Goal: Transaction & Acquisition: Purchase product/service

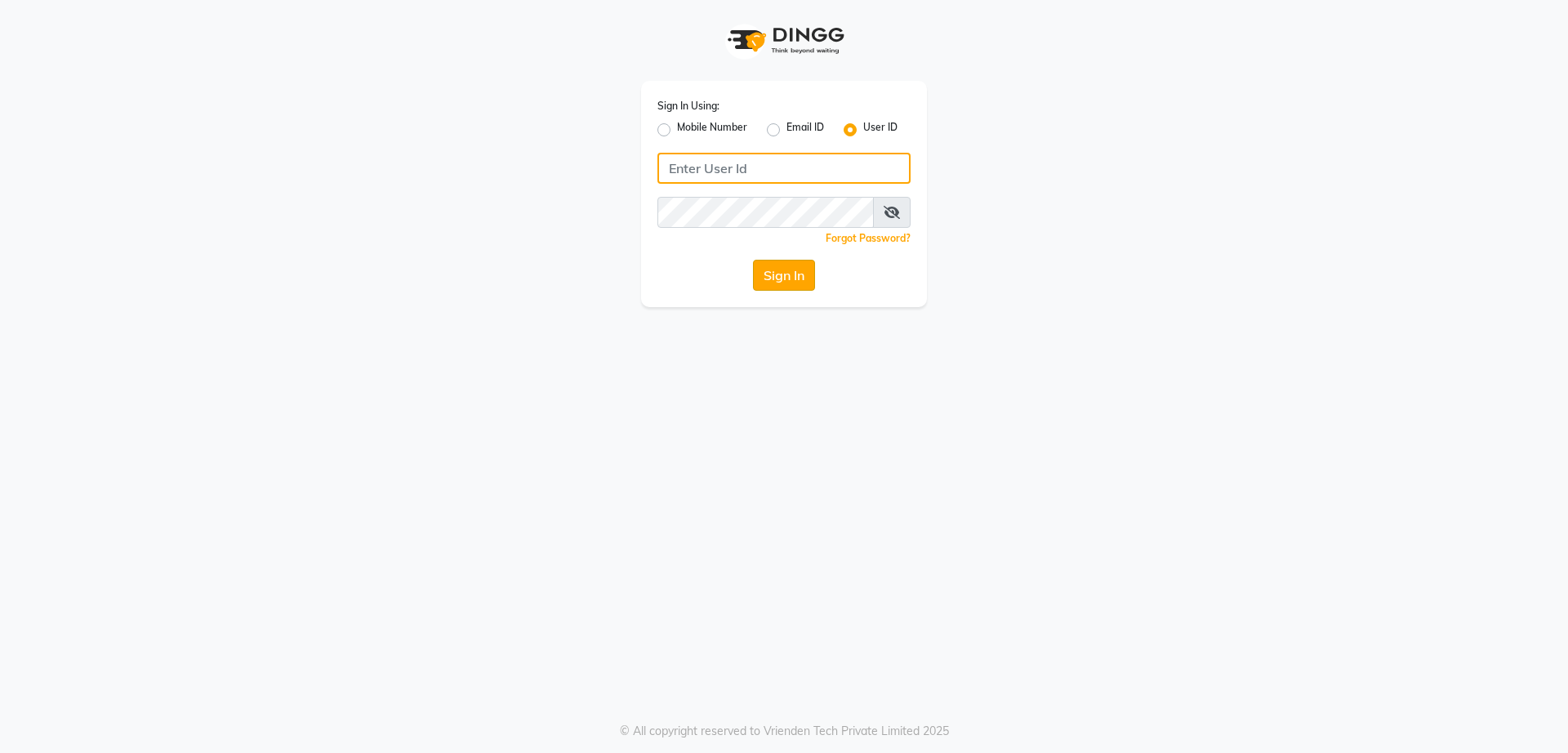
type input "vinay"
click at [777, 272] on button "Sign In" at bounding box center [784, 275] width 62 height 31
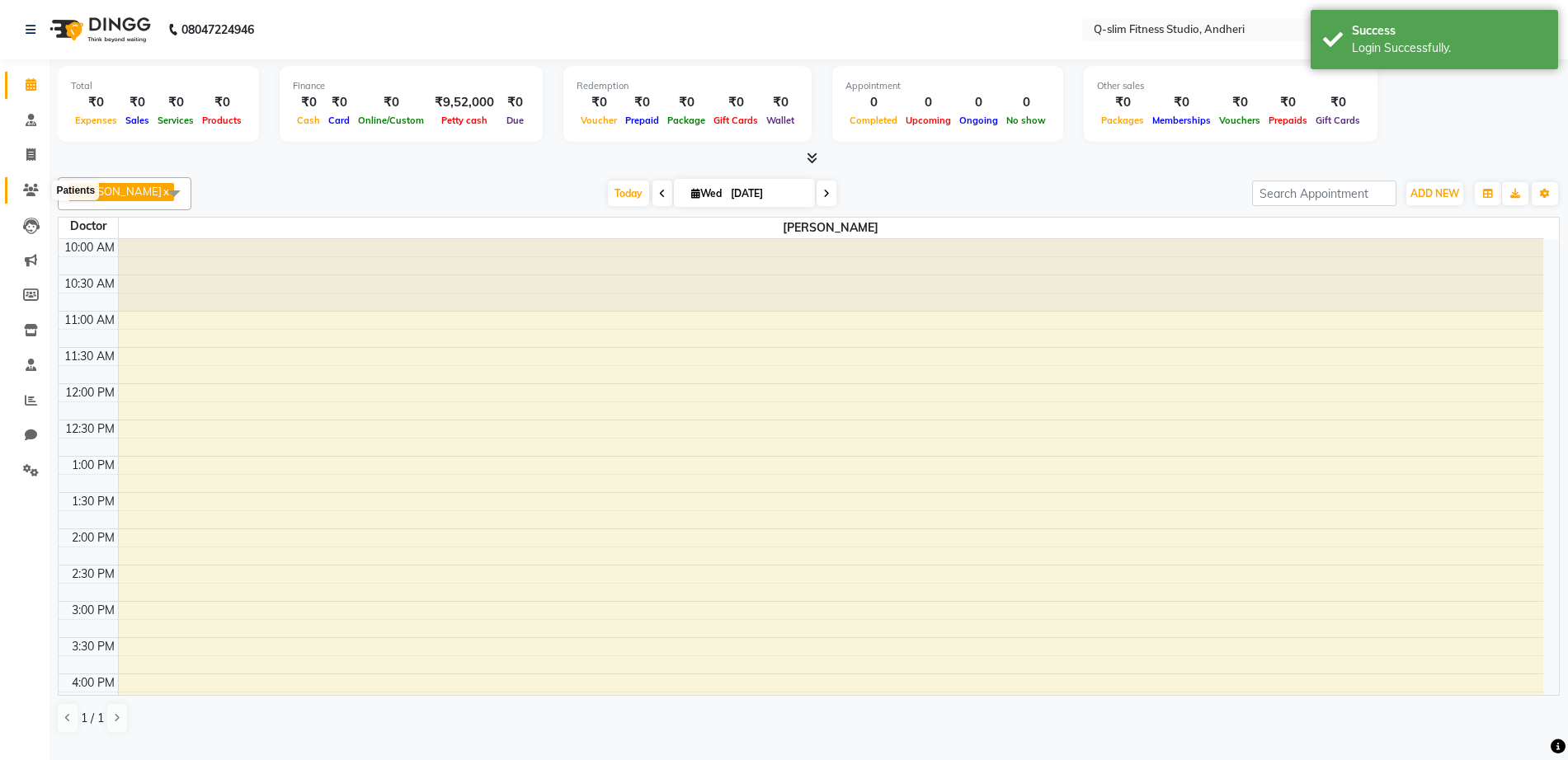
click at [32, 192] on icon at bounding box center [31, 190] width 16 height 12
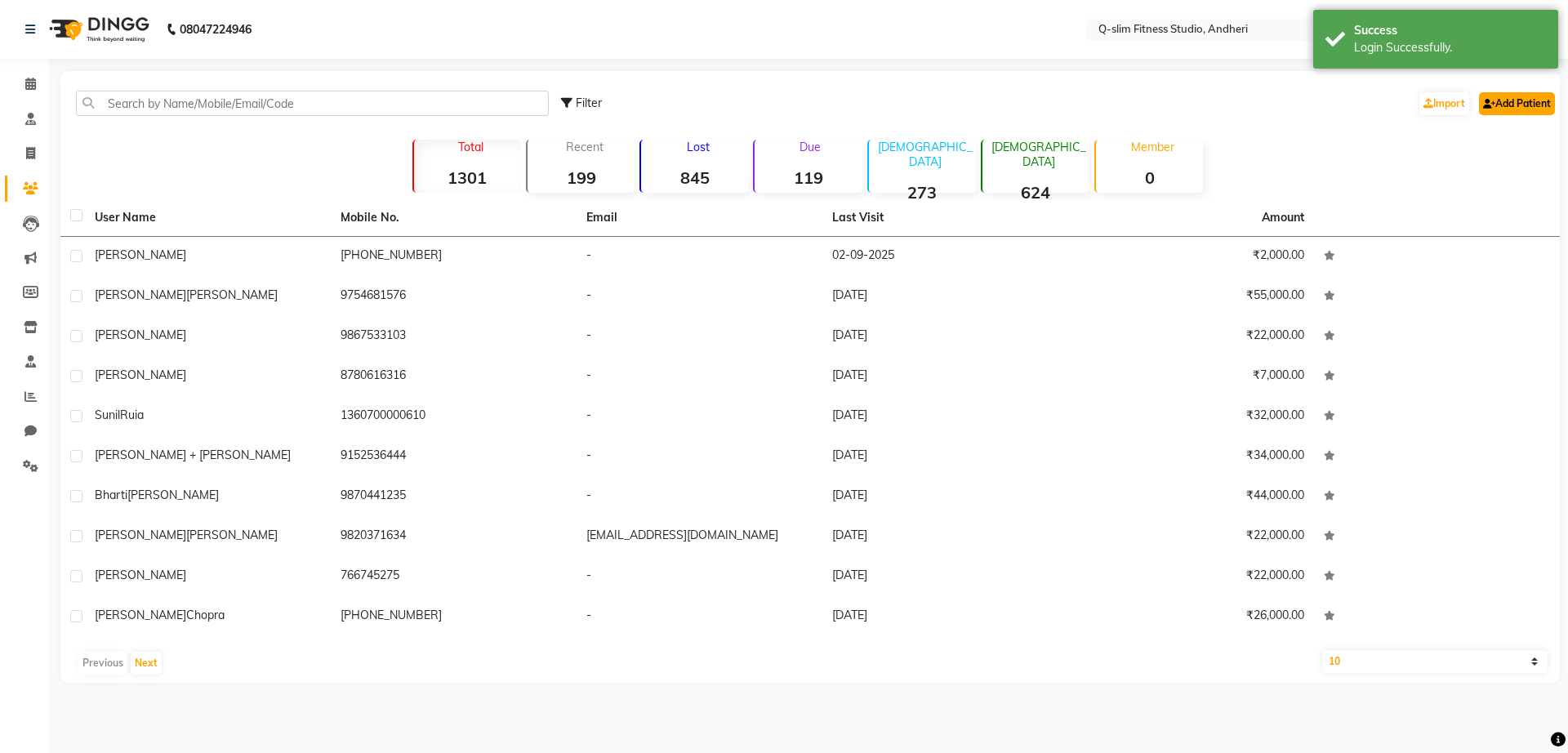
click at [1502, 108] on link "Add Patient" at bounding box center [1516, 104] width 76 height 23
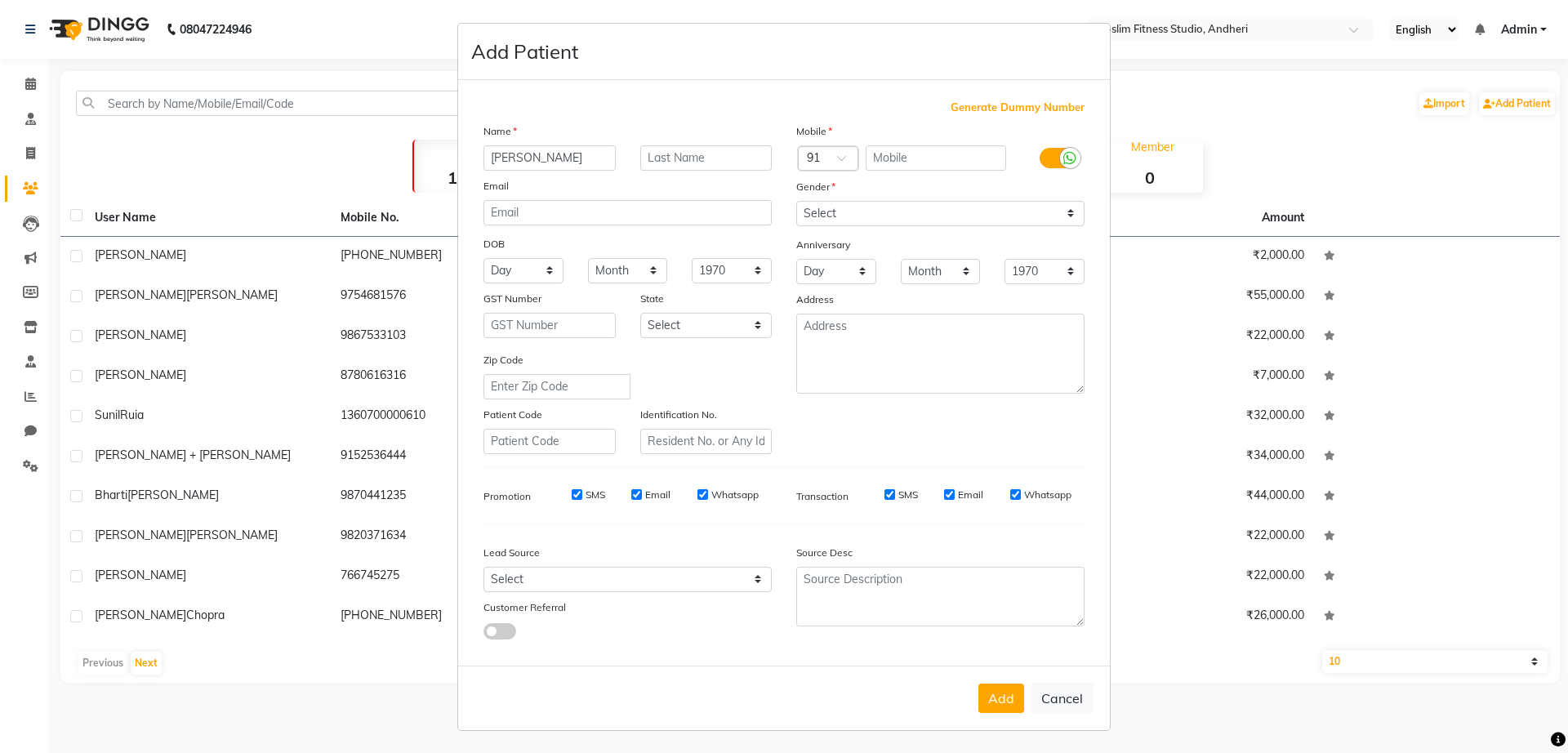
type input "[PERSON_NAME]"
click at [880, 162] on input "text" at bounding box center [936, 158] width 141 height 25
click at [1030, 161] on div at bounding box center [1057, 159] width 78 height 26
click at [934, 162] on input "766665554" at bounding box center [936, 158] width 141 height 25
click at [919, 159] on input "766665554" at bounding box center [936, 158] width 141 height 25
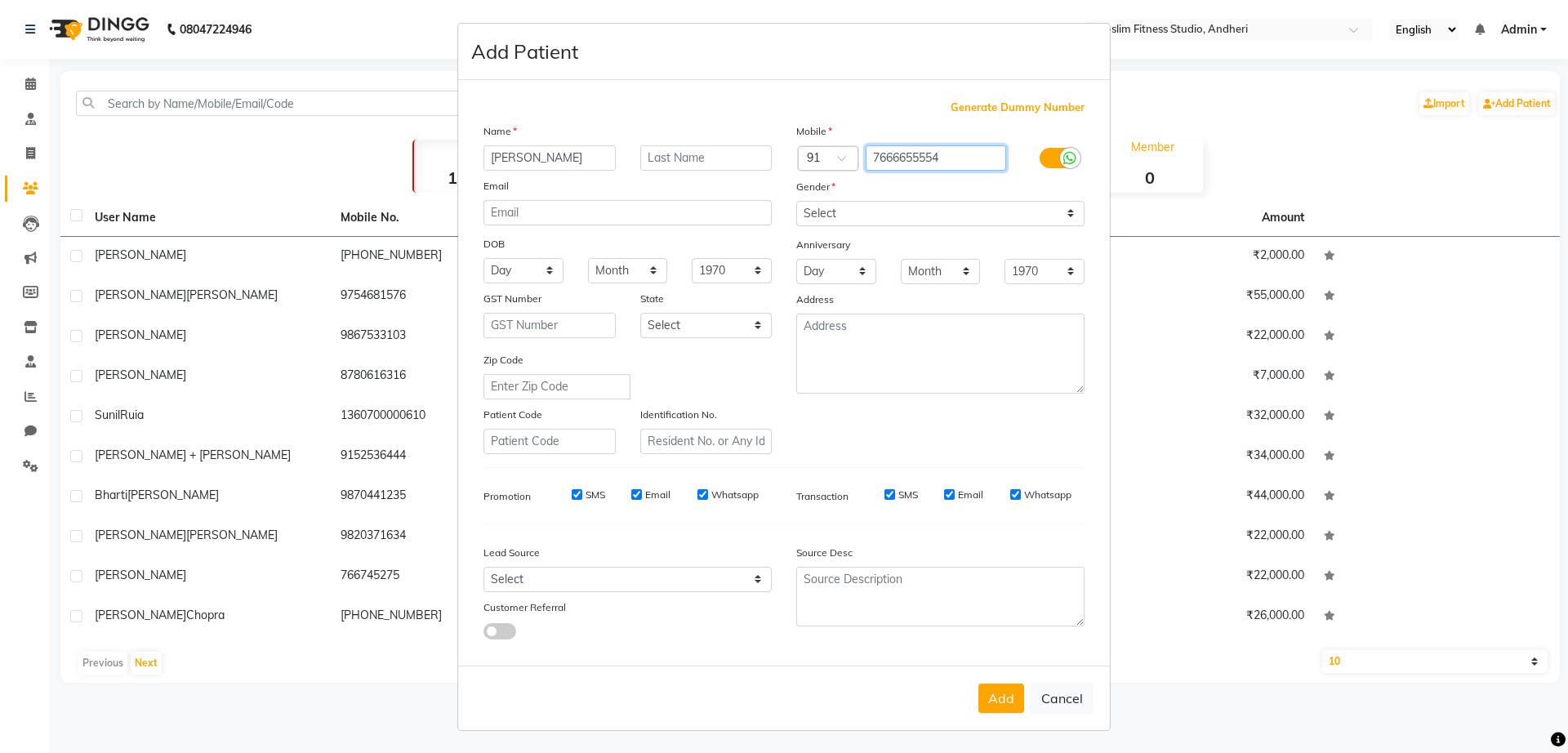
type input "7666655554"
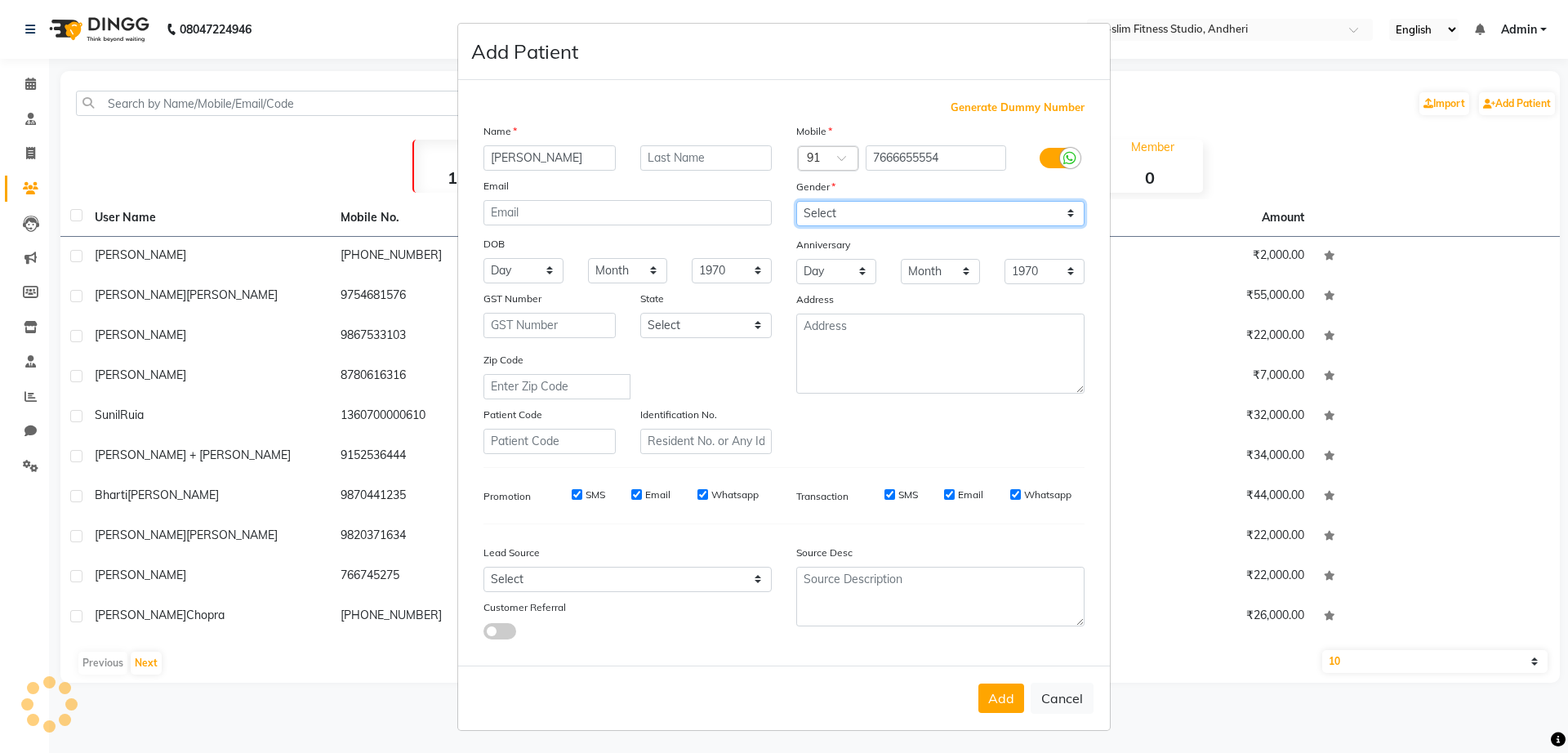
click at [829, 215] on select "Select [DEMOGRAPHIC_DATA] [DEMOGRAPHIC_DATA] Other Prefer Not To Say" at bounding box center [940, 213] width 288 height 25
select select "[DEMOGRAPHIC_DATA]"
click at [796, 201] on select "Select [DEMOGRAPHIC_DATA] [DEMOGRAPHIC_DATA] Other Prefer Not To Say" at bounding box center [940, 213] width 288 height 25
click at [572, 501] on div "SMS" at bounding box center [577, 495] width 57 height 15
click at [631, 493] on input "Email" at bounding box center [636, 494] width 11 height 11
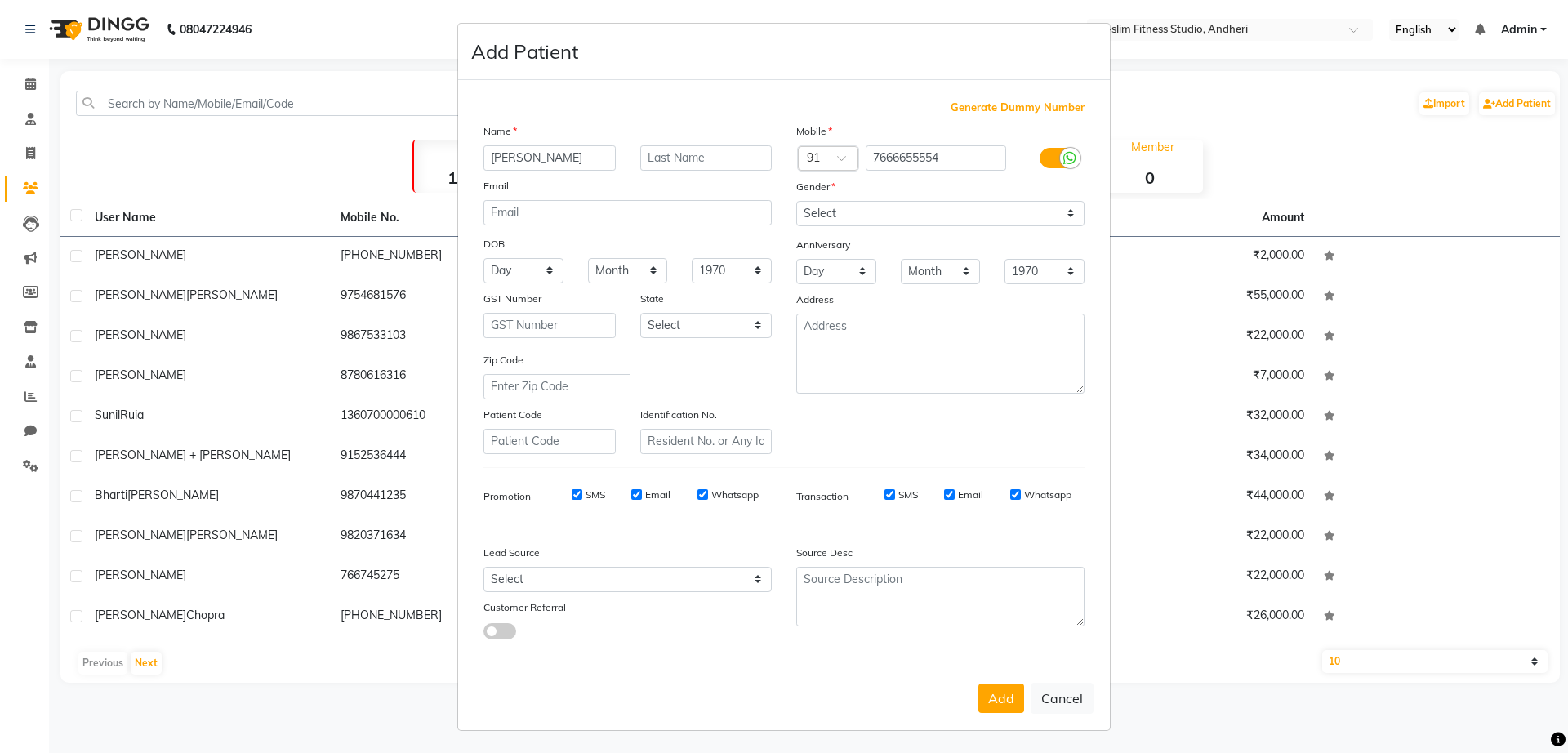
checkbox input "false"
click at [574, 499] on input "SMS" at bounding box center [576, 494] width 11 height 11
checkbox input "true"
click at [698, 497] on input "Whatsapp" at bounding box center [702, 494] width 11 height 11
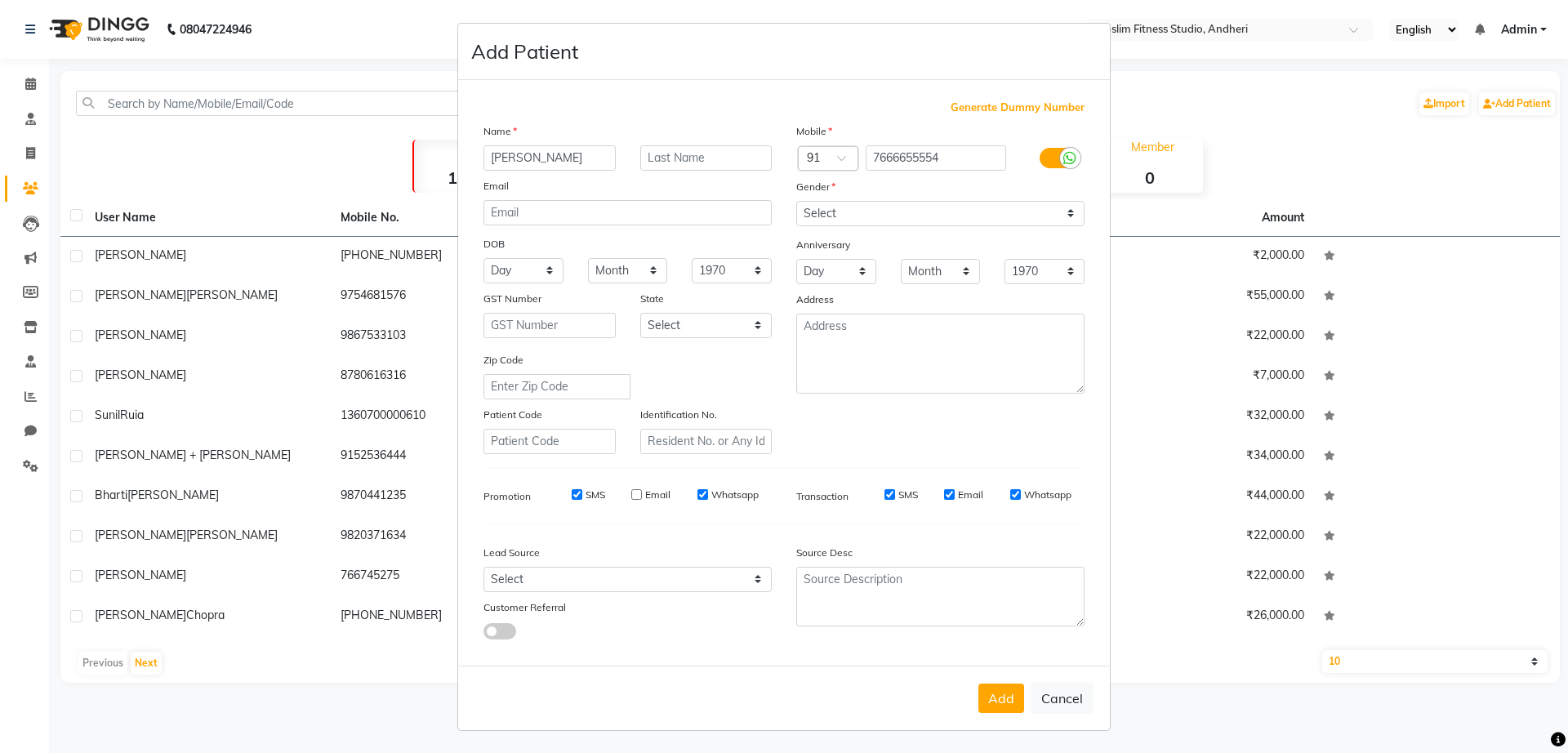
checkbox input "false"
click at [571, 496] on input "SMS" at bounding box center [576, 494] width 11 height 11
checkbox input "false"
click at [884, 496] on input "SMS" at bounding box center [889, 494] width 11 height 11
checkbox input "false"
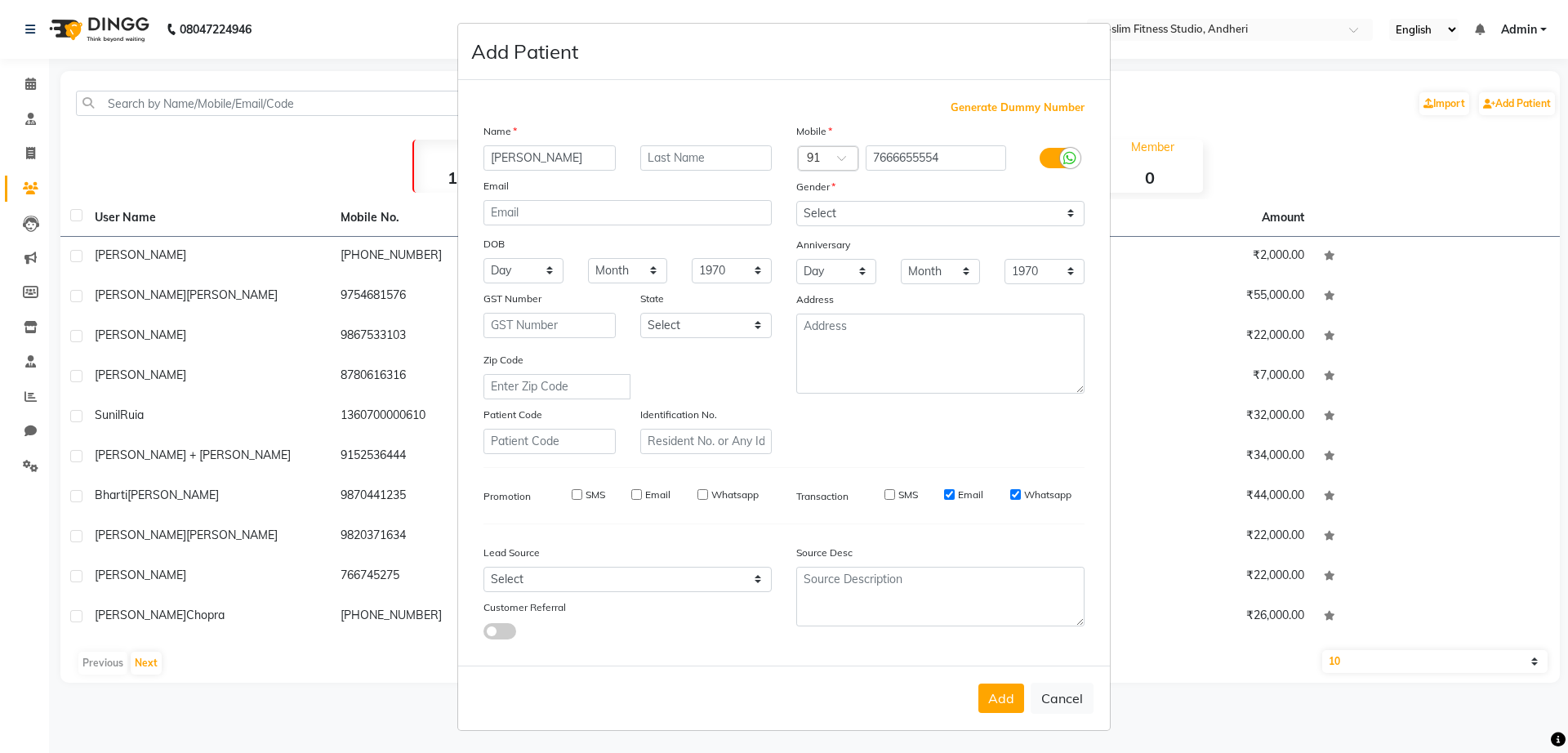
click at [948, 496] on input "Email" at bounding box center [949, 494] width 11 height 11
checkbox input "false"
click at [1010, 492] on input "Whatsapp" at bounding box center [1015, 494] width 11 height 11
checkbox input "false"
click at [1000, 694] on button "Add" at bounding box center [1001, 699] width 46 height 30
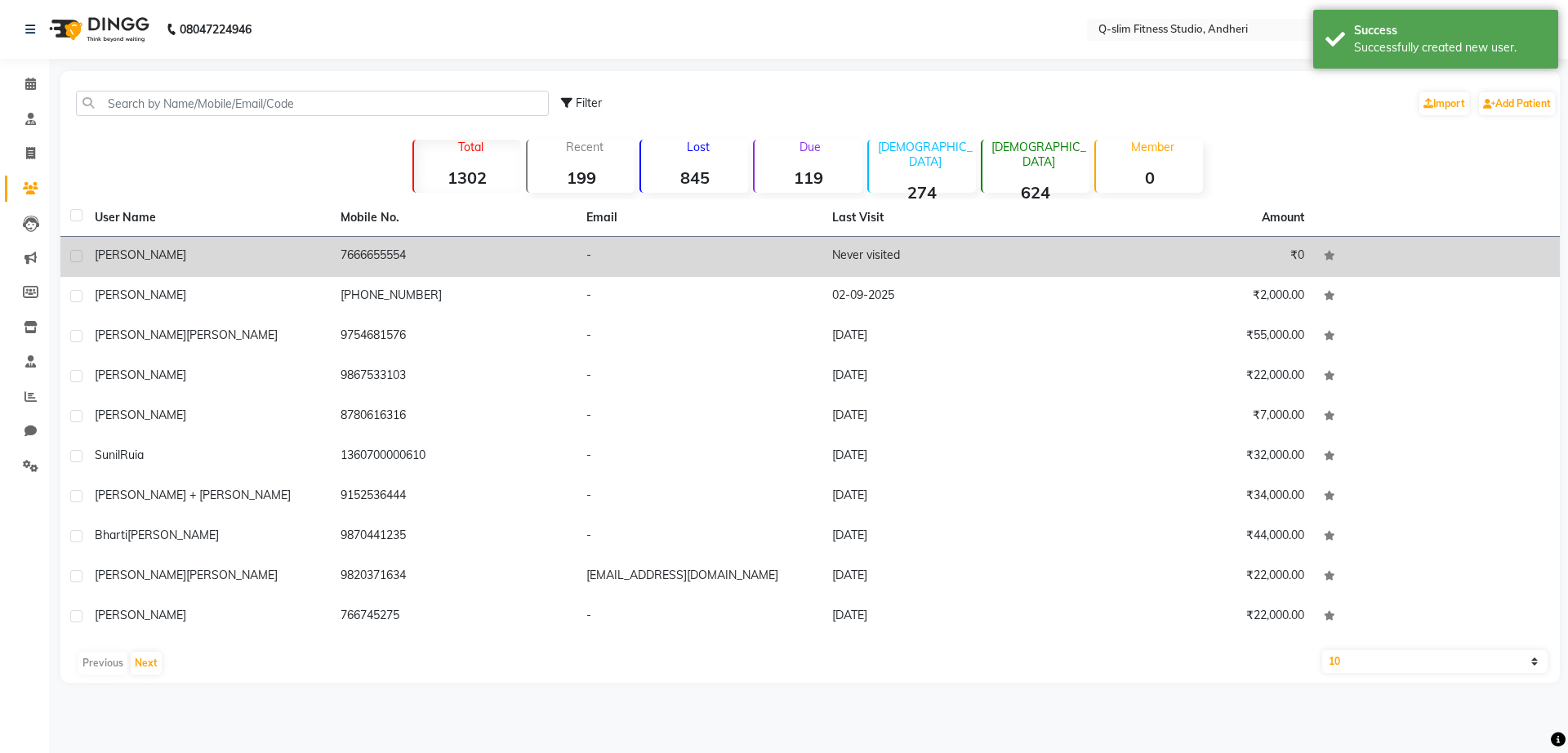
click at [414, 256] on td "7666655554" at bounding box center [453, 256] width 246 height 40
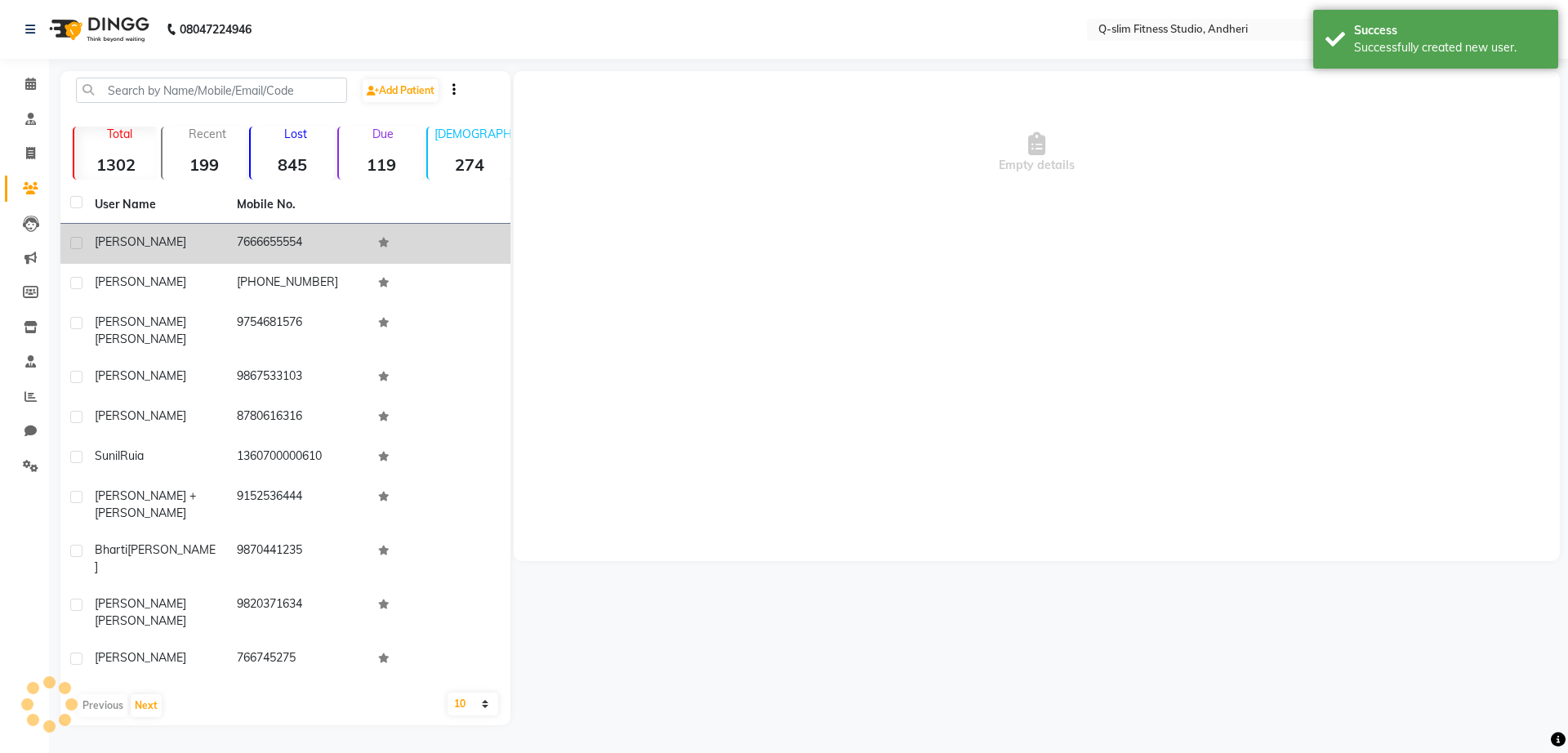
click at [414, 256] on td at bounding box center [439, 243] width 142 height 40
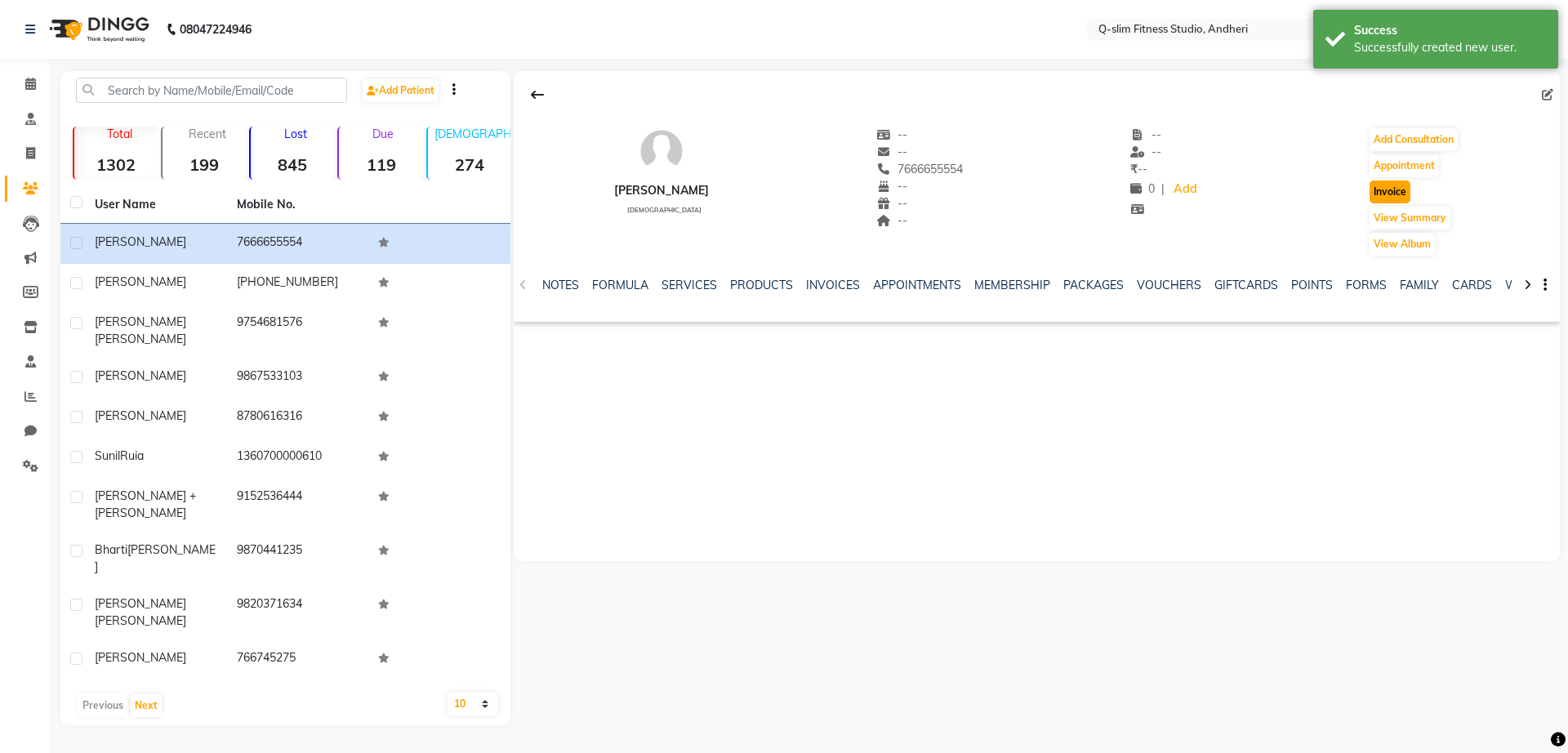
click at [1383, 193] on button "Invoice" at bounding box center [1390, 192] width 41 height 23
select select "8143"
select select "service"
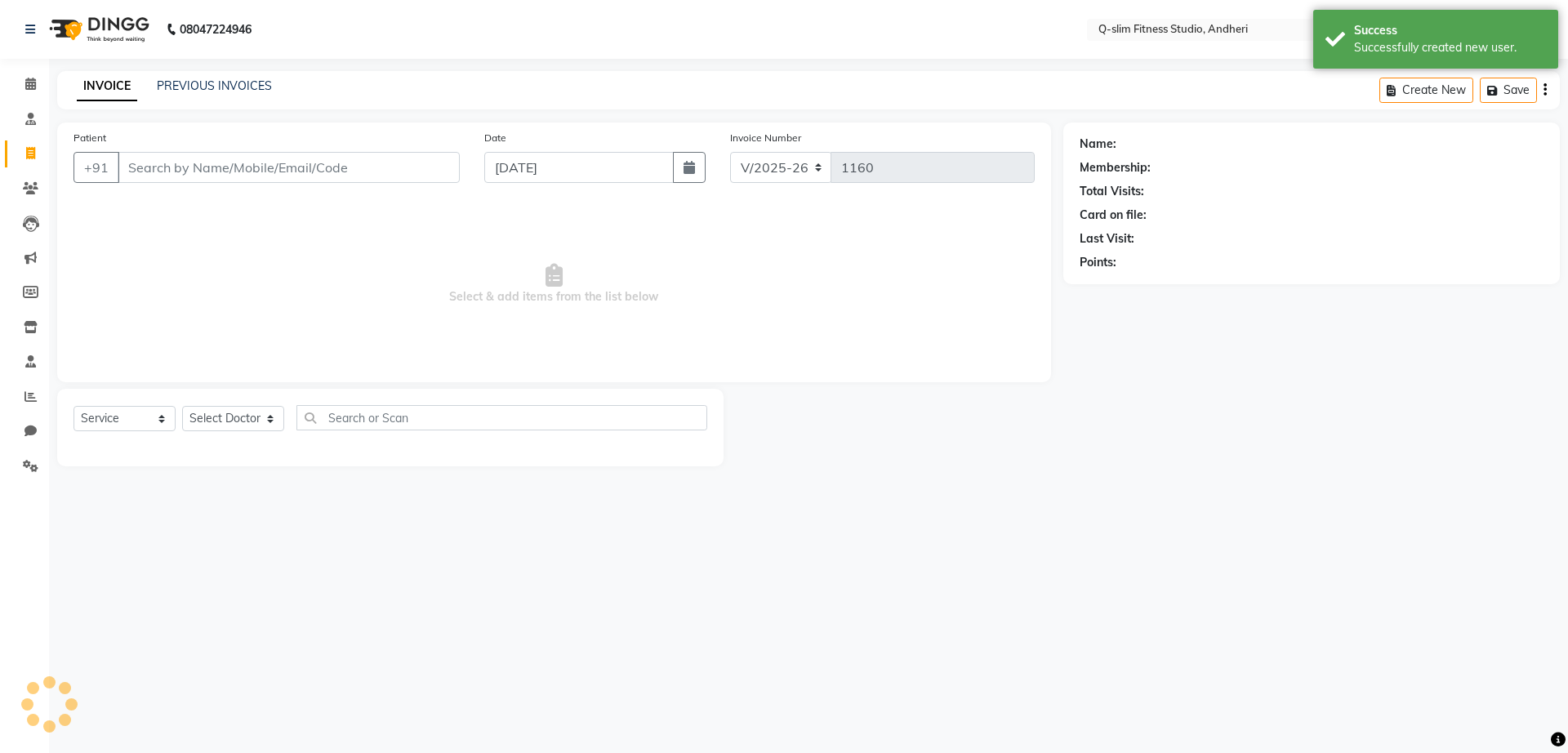
type input "7666655554"
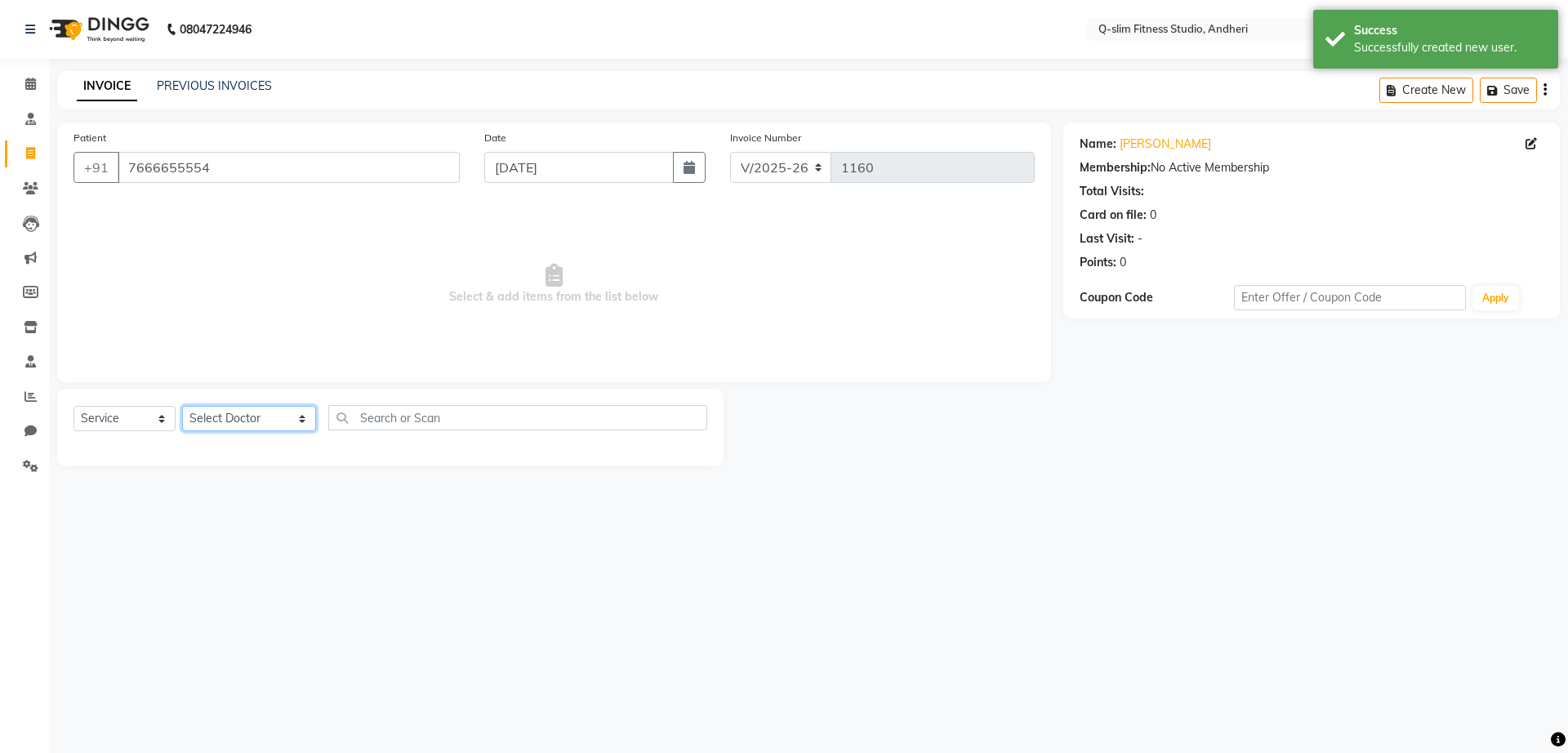
click at [231, 409] on select "Select Doctor Dr [PERSON_NAME] [PERSON_NAME] [PERSON_NAME] / [PERSON_NAME] Sess…" at bounding box center [249, 418] width 134 height 25
select select "76951"
click at [182, 406] on select "Select Doctor Dr [PERSON_NAME] [PERSON_NAME] [PERSON_NAME] / [PERSON_NAME] Sess…" at bounding box center [249, 418] width 134 height 25
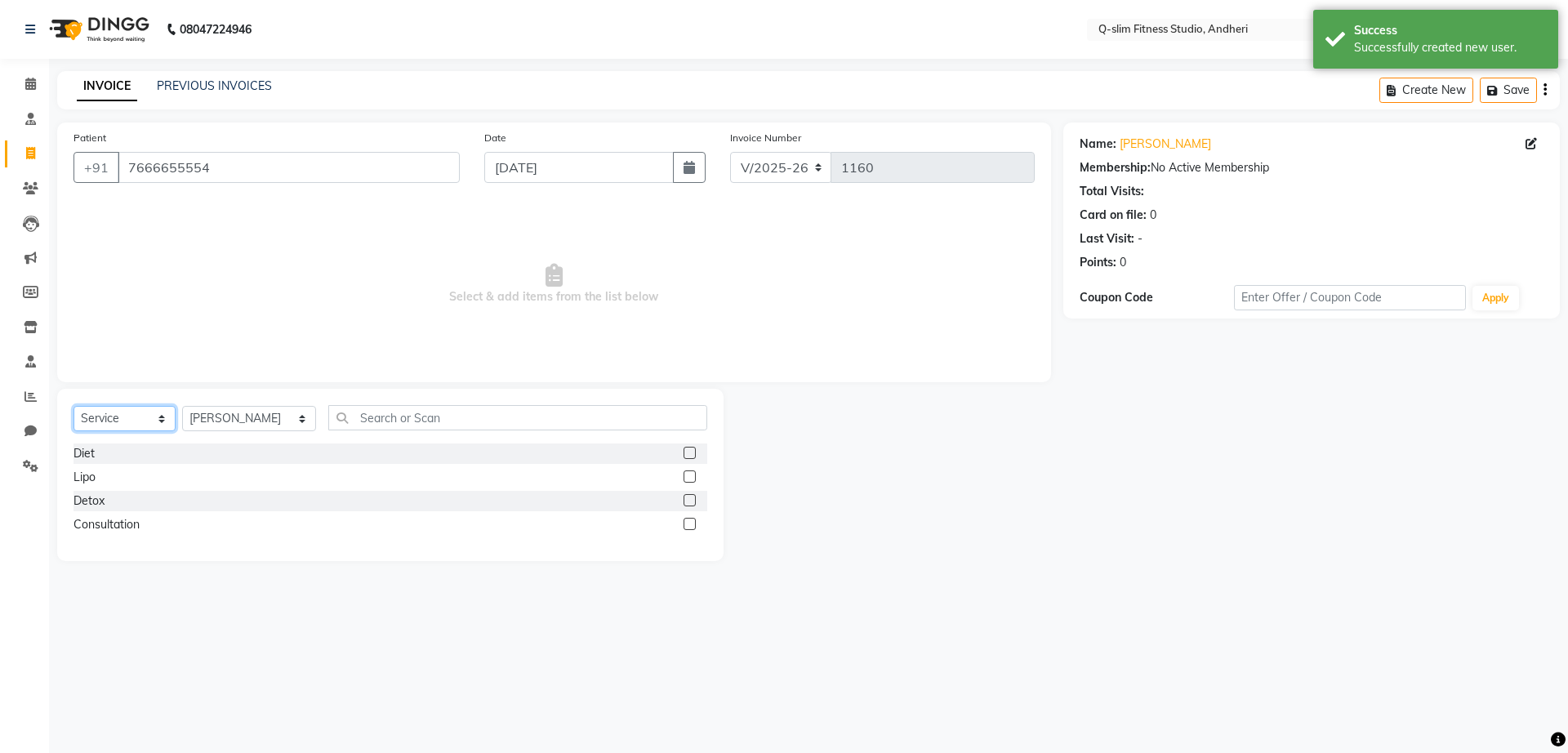
click at [118, 423] on select "Select Service Product Membership Package Voucher Prepaid Gift Card" at bounding box center [124, 418] width 102 height 25
select select "package"
click at [73, 406] on select "Select Service Product Membership Package Voucher Prepaid Gift Card" at bounding box center [124, 418] width 102 height 25
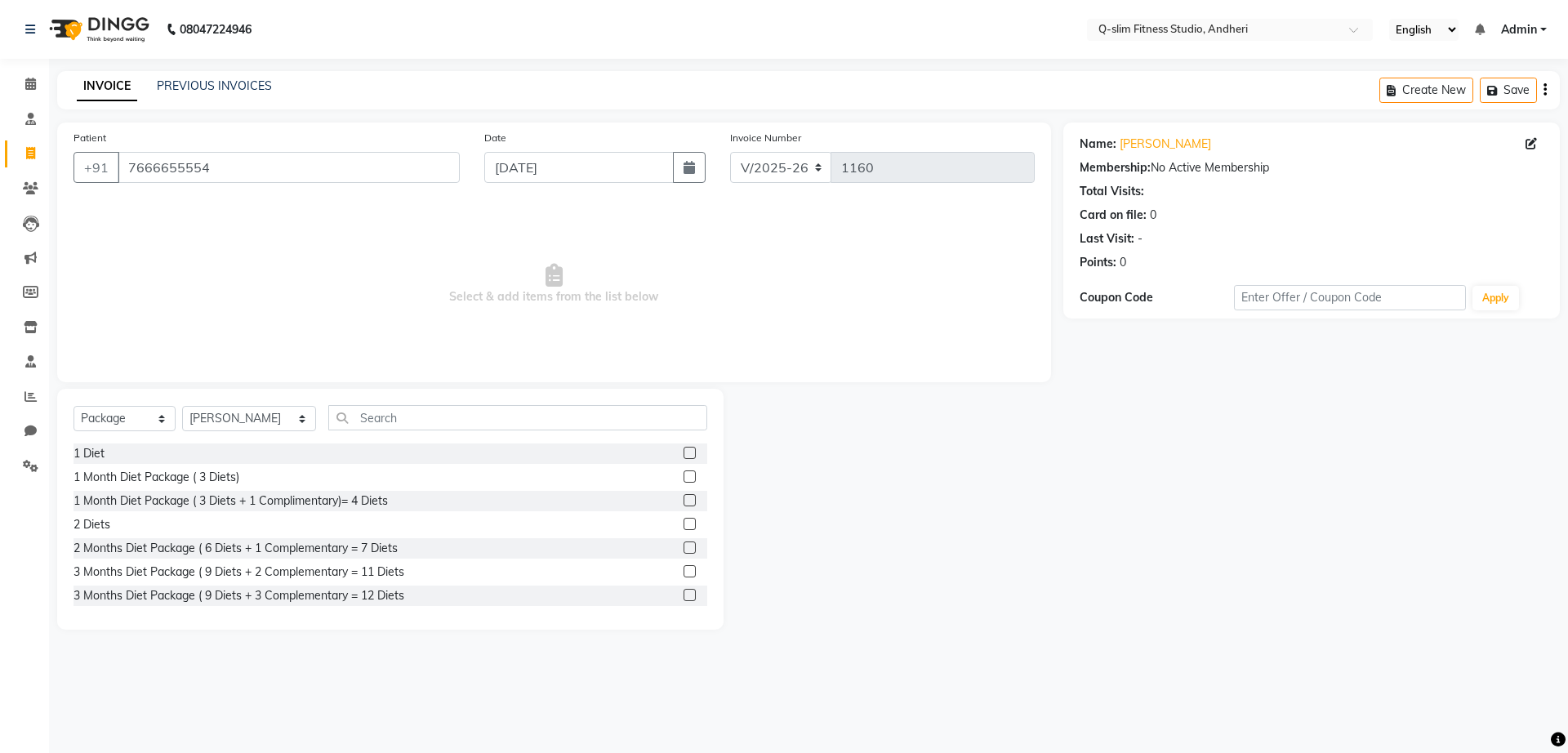
click at [684, 474] on label at bounding box center [689, 476] width 12 height 12
click at [684, 474] on input "checkbox" at bounding box center [689, 477] width 11 height 11
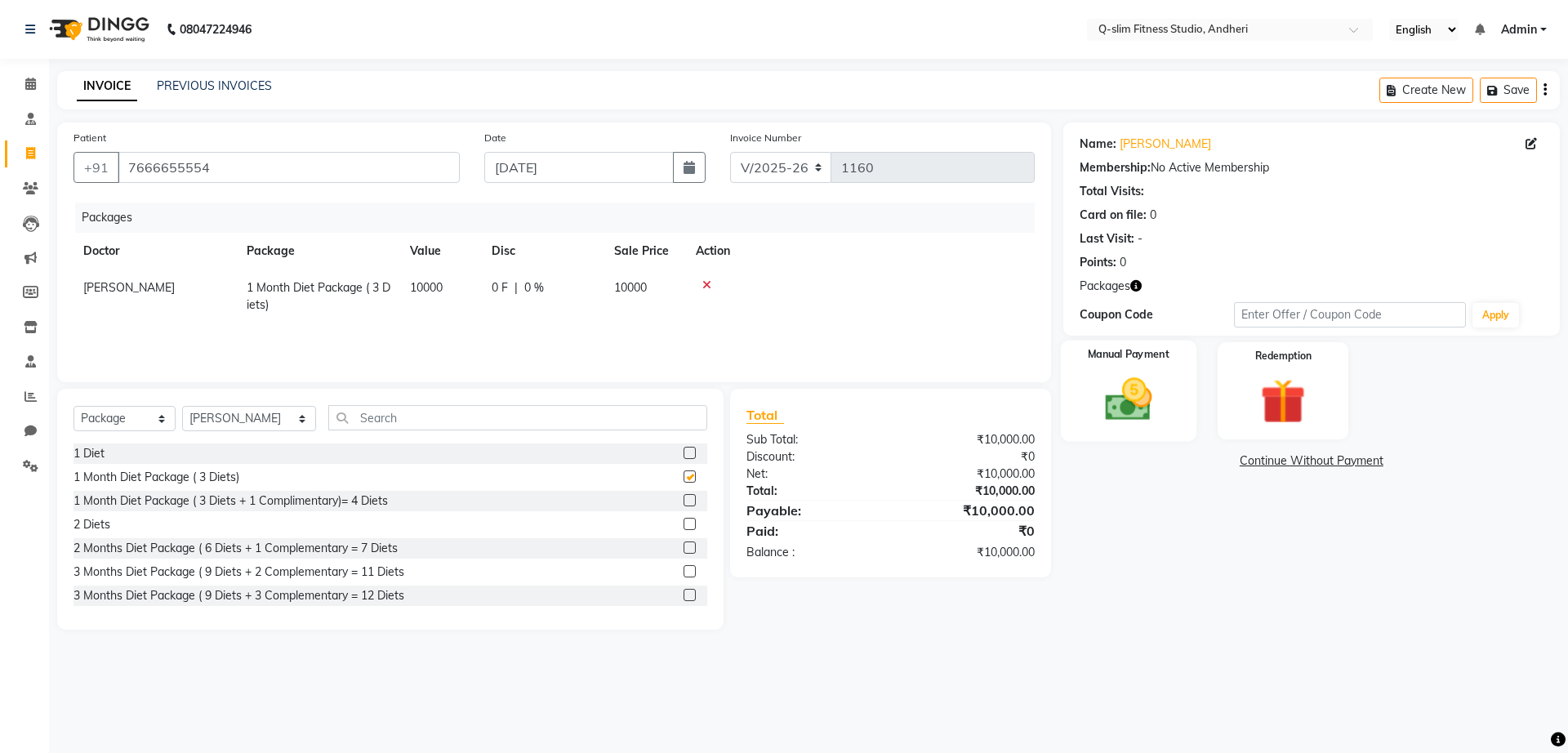
checkbox input "false"
click at [1144, 401] on img at bounding box center [1128, 400] width 76 height 54
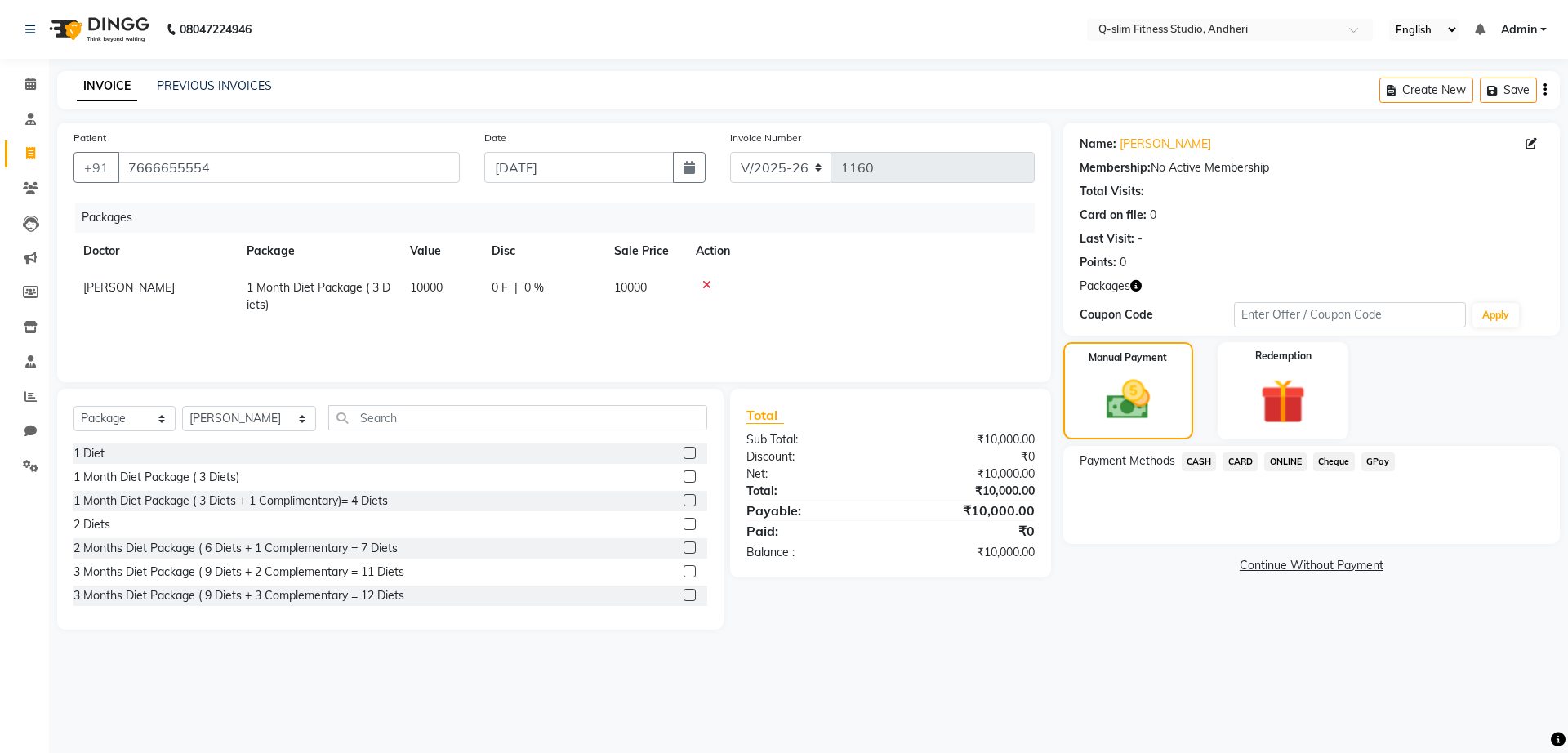
click at [1206, 461] on span "CASH" at bounding box center [1199, 461] width 35 height 19
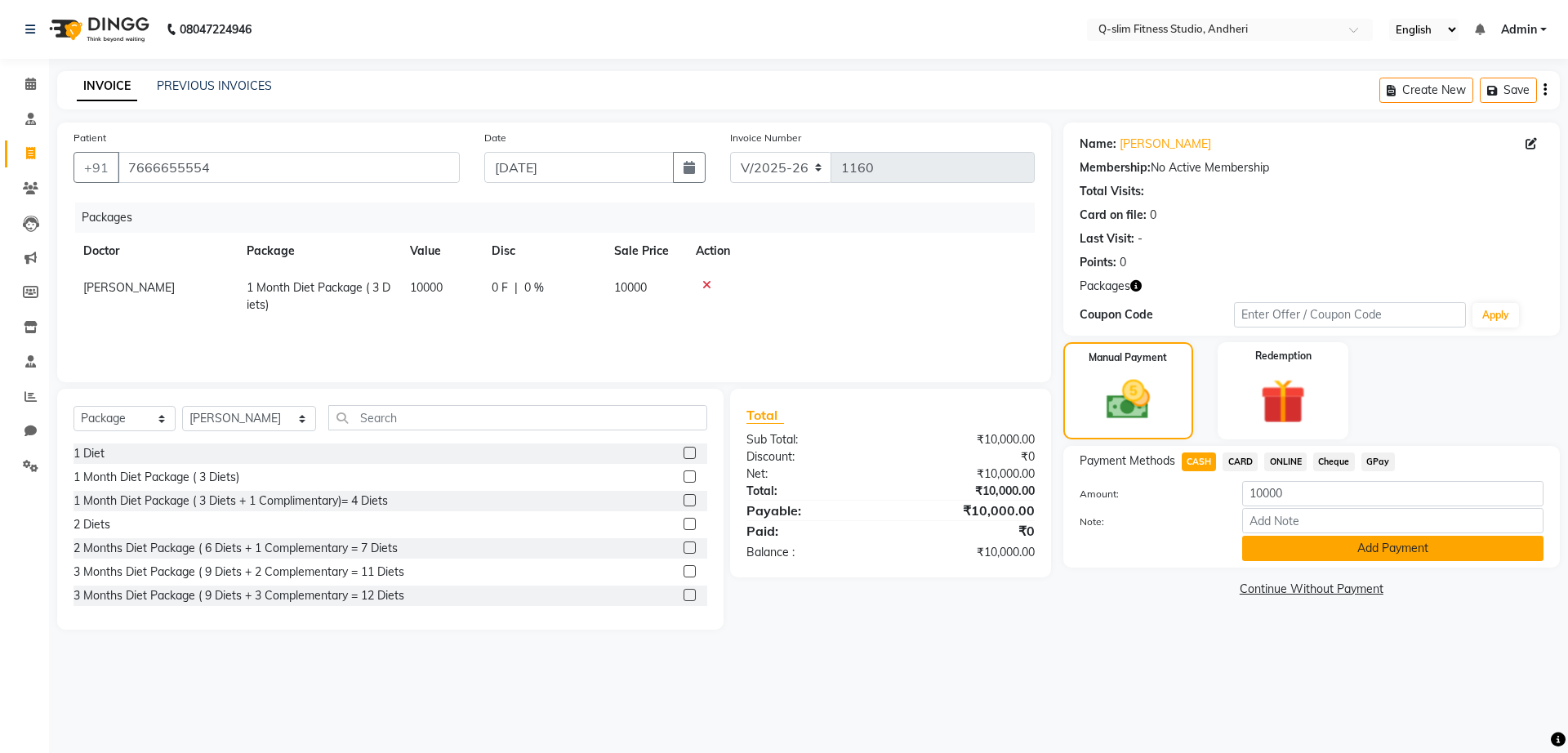
drag, startPoint x: 1409, startPoint y: 562, endPoint x: 1398, endPoint y: 556, distance: 12.5
click at [1398, 556] on div "Payment Methods CASH CARD ONLINE Cheque GPay Amount: 10000 Note: Add Payment" at bounding box center [1312, 506] width 496 height 122
click at [1398, 556] on button "Add Payment" at bounding box center [1392, 548] width 302 height 25
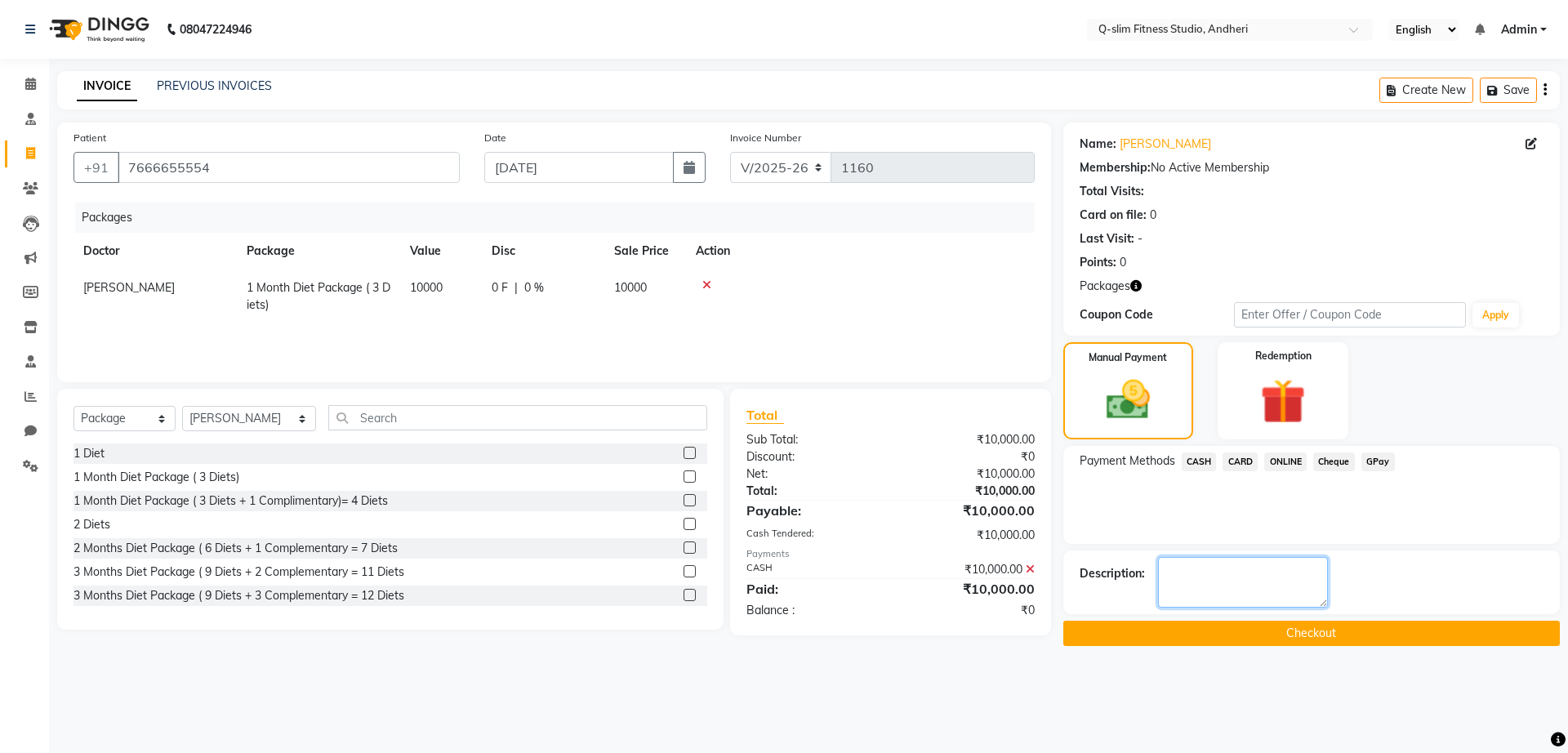
click at [1271, 573] on textarea at bounding box center [1243, 583] width 170 height 51
type textarea "[MEDICAL_DATA] Cleared"
click at [1265, 638] on button "Checkout" at bounding box center [1312, 633] width 496 height 25
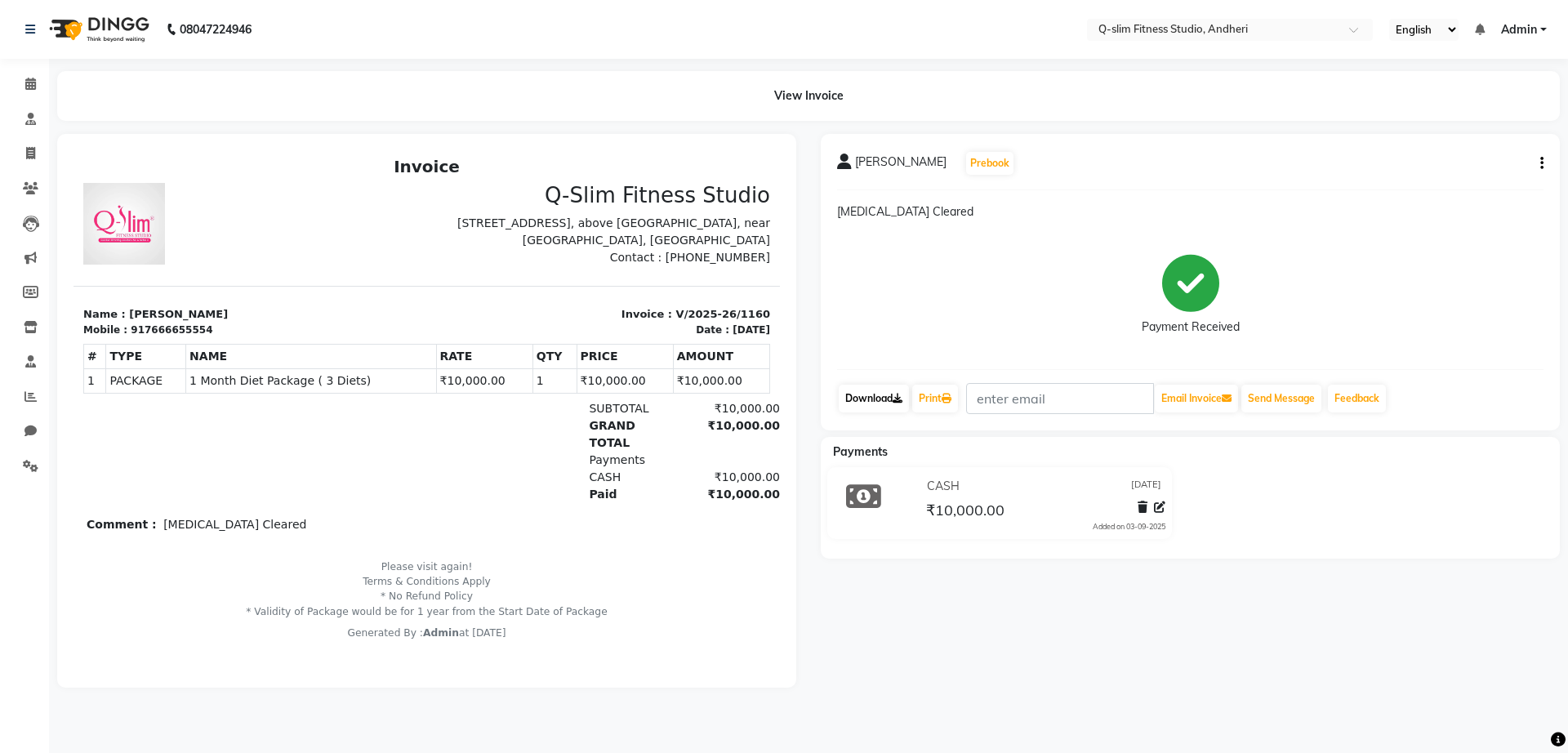
click at [902, 394] on icon at bounding box center [897, 399] width 10 height 10
